Goal: Check status

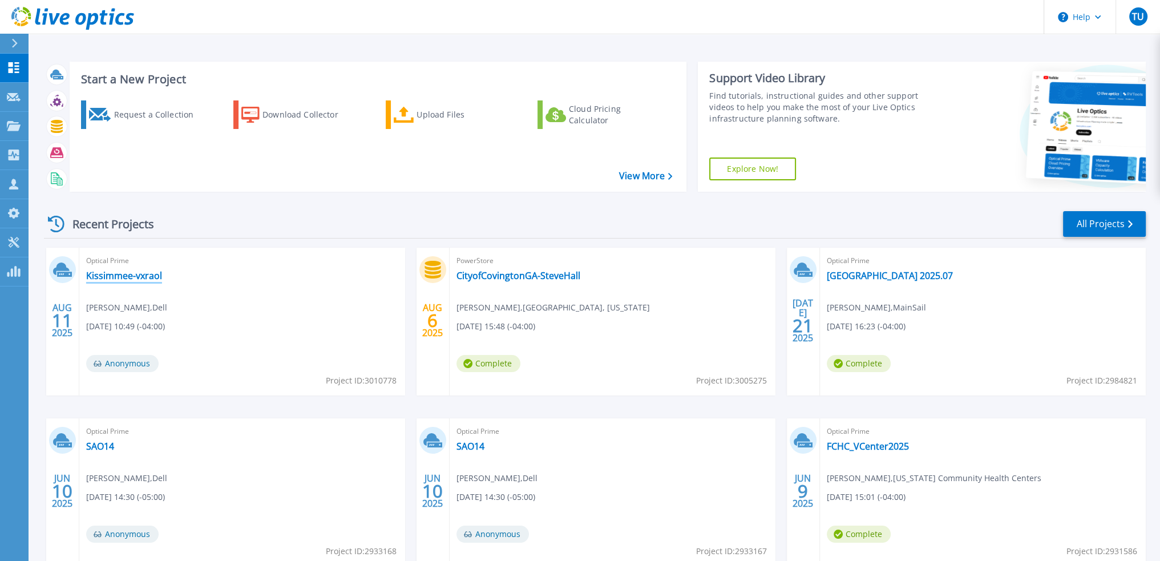
click at [136, 281] on link "Kissimmee-vxraol" at bounding box center [124, 275] width 76 height 11
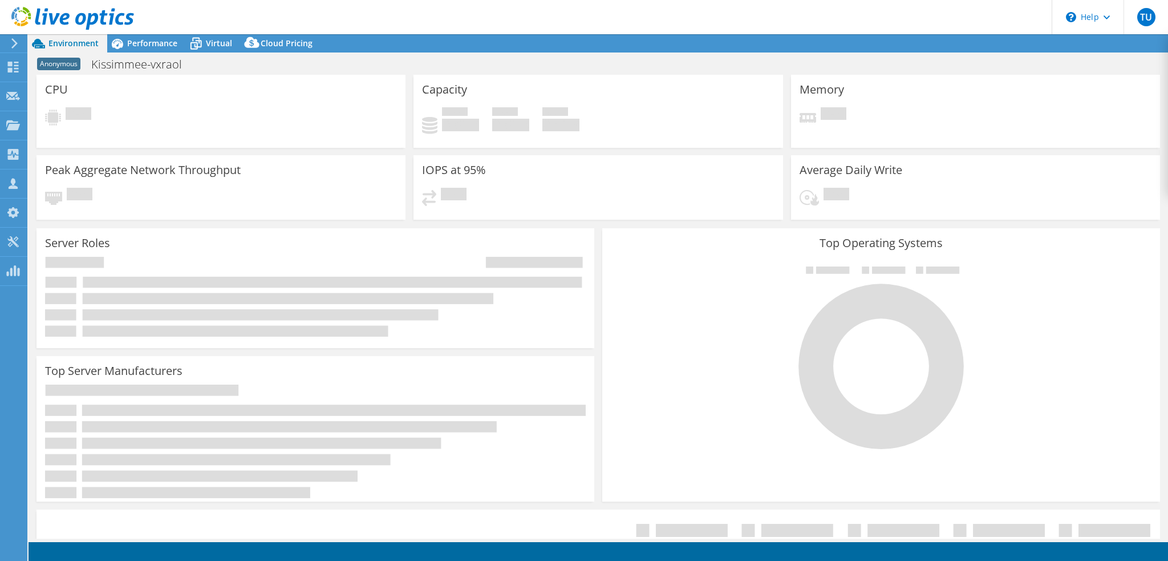
select select "USD"
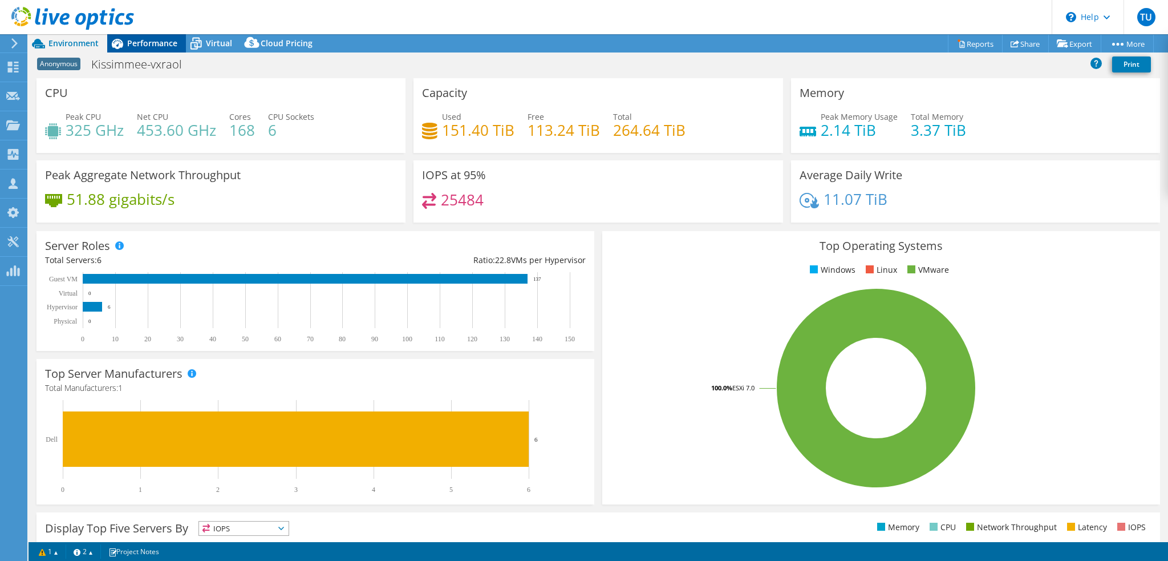
click at [151, 48] on span "Performance" at bounding box center [152, 43] width 50 height 11
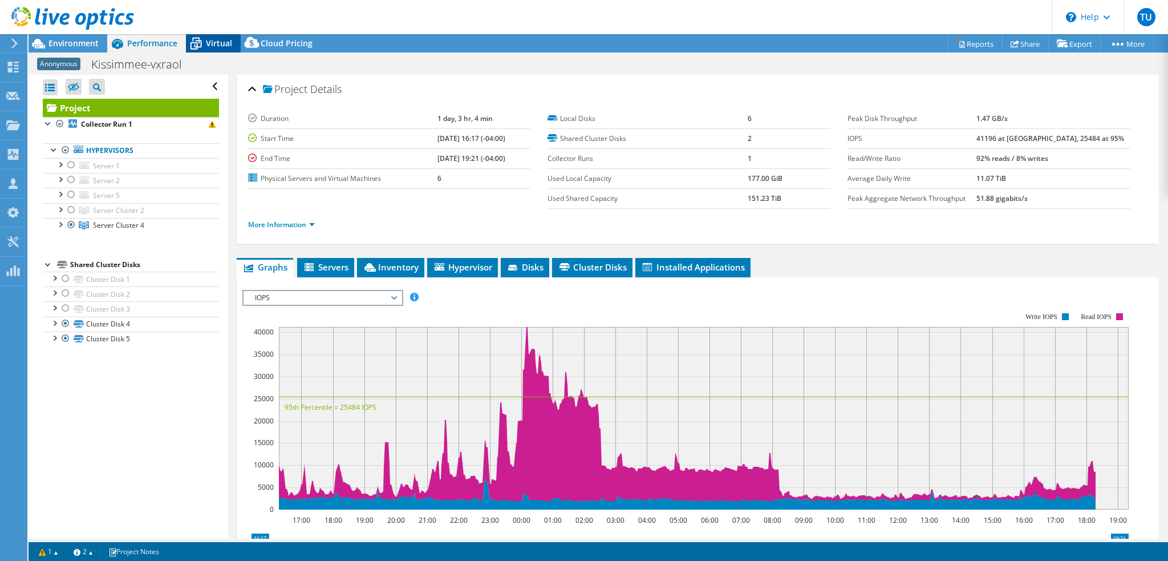
click at [214, 41] on span "Virtual" at bounding box center [219, 43] width 26 height 11
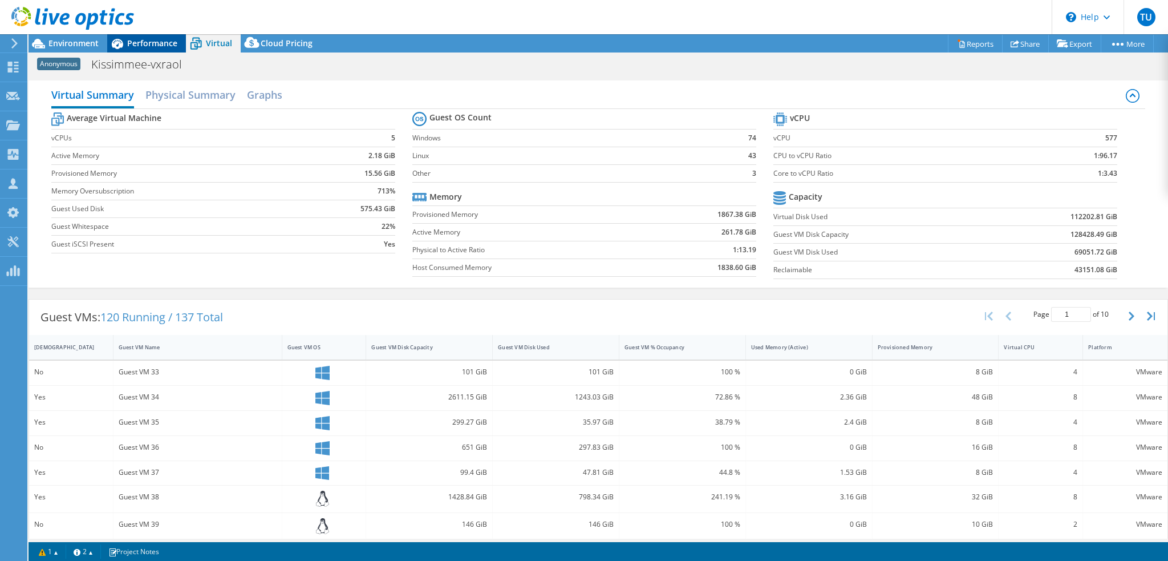
click at [149, 40] on span "Performance" at bounding box center [152, 43] width 50 height 11
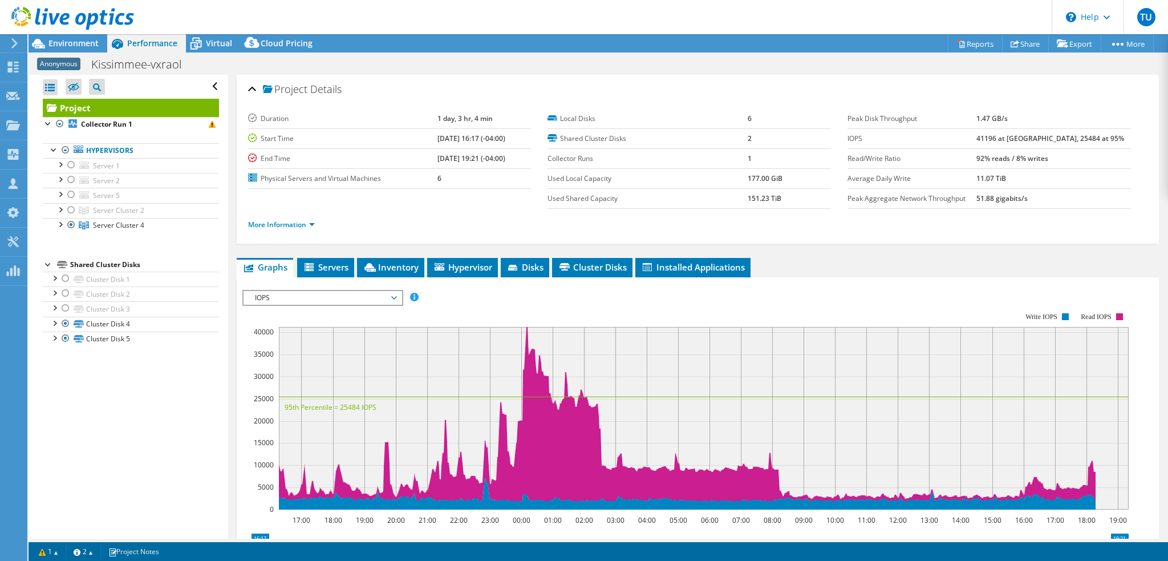
click at [293, 228] on li "More Information" at bounding box center [285, 225] width 74 height 13
click at [294, 224] on link "More Information" at bounding box center [281, 225] width 67 height 10
